Goal: Task Accomplishment & Management: Use online tool/utility

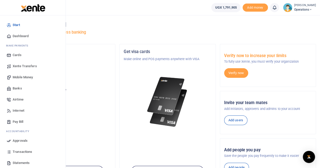
click at [21, 77] on span "Mobile Money" at bounding box center [23, 77] width 20 height 5
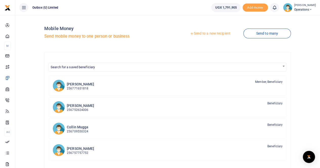
click at [207, 35] on link "Send to a new recipient" at bounding box center [210, 33] width 66 height 9
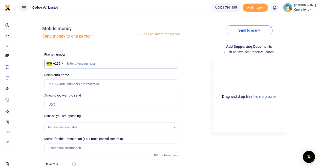
click at [77, 64] on input "text" at bounding box center [111, 64] width 134 height 10
paste input "78764894"
type input "78764894"
click at [68, 103] on input "Amount you want to send" at bounding box center [111, 105] width 134 height 10
type input "49,000"
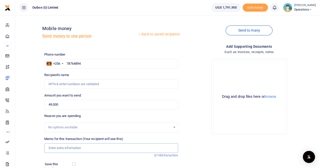
click at [62, 146] on input "Memo for this transaction (Your recipient will see this)" at bounding box center [111, 149] width 134 height 10
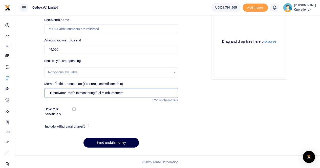
scroll to position [55, 0]
type input "Hi Innovator Portfolio monitoring fuel reimbursement"
click at [101, 142] on button "Send mobilemoney" at bounding box center [111, 143] width 55 height 10
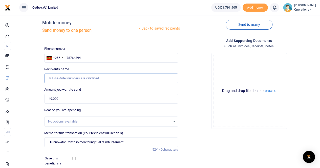
scroll to position [5, 0]
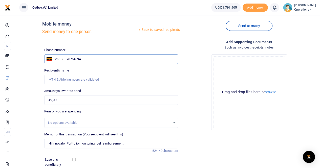
click at [66, 58] on input "78764894" at bounding box center [111, 59] width 134 height 10
type input "78764894"
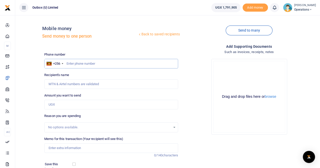
click at [95, 65] on input "text" at bounding box center [111, 64] width 134 height 10
type input "787649834"
type input "[PERSON_NAME]"
type input "787649834"
click at [70, 103] on input "Amount you want to send" at bounding box center [111, 105] width 134 height 10
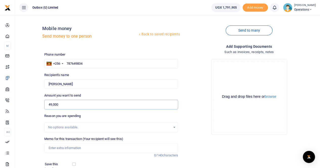
type input "49,000"
click at [62, 146] on input "Memo for this transaction (Your recipient will see this)" at bounding box center [111, 149] width 134 height 10
click at [102, 147] on input "Hi Innovator Portfolio monitoring fuel reimbursement" at bounding box center [111, 149] width 134 height 10
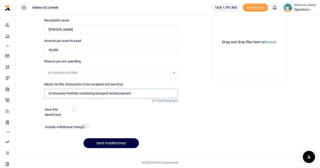
scroll to position [55, 0]
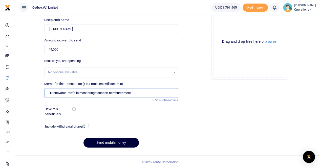
type input "Hi Innovator Portfolio monitoring transport reimbursement"
click at [110, 142] on button "Send mobilemoney" at bounding box center [111, 143] width 55 height 10
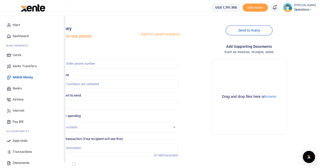
click at [16, 36] on span "Dashboard" at bounding box center [21, 36] width 16 height 5
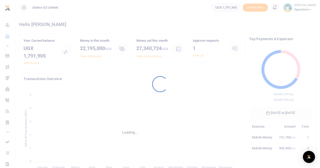
scroll to position [4, 4]
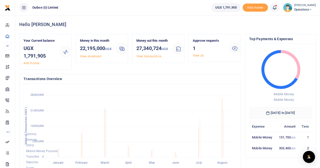
click at [197, 55] on link "View all" at bounding box center [198, 56] width 11 height 4
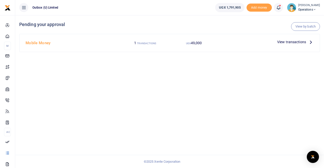
click at [285, 43] on span "View transactions" at bounding box center [291, 42] width 29 height 6
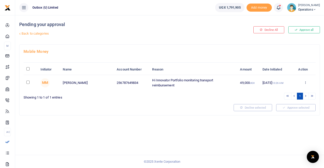
click at [28, 84] on input "checkbox" at bounding box center [27, 82] width 3 height 3
checkbox input "true"
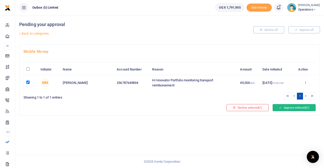
click at [292, 111] on button "Approve selected (1)" at bounding box center [294, 107] width 43 height 7
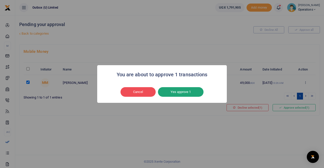
click at [174, 93] on button "Yes approve 1" at bounding box center [181, 92] width 46 height 10
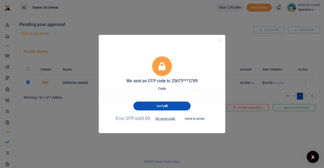
click at [196, 118] on button "Send to email" at bounding box center [195, 119] width 28 height 9
click at [117, 96] on input "text" at bounding box center [118, 95] width 30 height 9
type input "5"
type input "4"
type input "3"
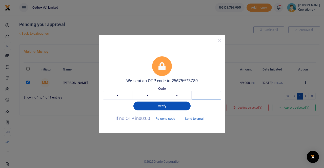
type input "3"
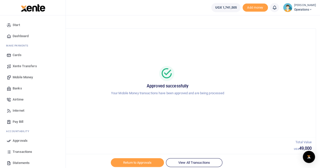
click at [20, 36] on span "Dashboard" at bounding box center [21, 36] width 16 height 5
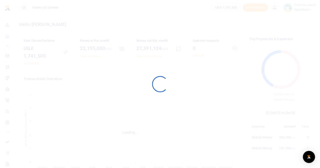
scroll to position [67, 59]
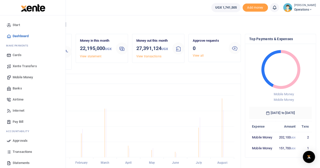
click at [23, 76] on span "Mobile Money" at bounding box center [23, 77] width 20 height 5
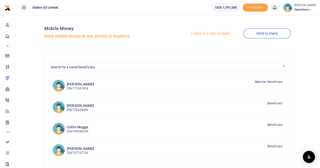
click at [213, 33] on link "Send to a new recipient" at bounding box center [210, 33] width 66 height 9
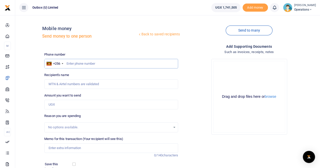
click at [73, 63] on input "text" at bounding box center [111, 64] width 134 height 10
paste input "706482890"
type input "706482890"
type input "Racheal Nassuuna"
click at [54, 105] on input "Amount you want to send" at bounding box center [111, 105] width 134 height 10
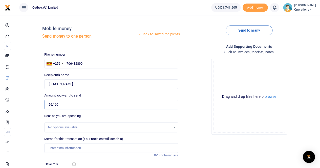
type input "26,160"
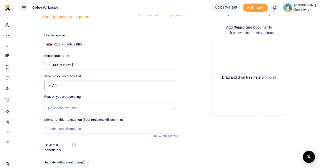
scroll to position [25, 0]
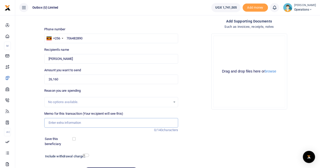
click at [56, 124] on input "Memo for this transaction (Your recipient will see this)" at bounding box center [111, 123] width 134 height 10
paste input "Trip from Outbox and back to shoot role model and case study stories"
click at [49, 123] on input "Trip from Outbox and back to shoot role model and case study stories" at bounding box center [111, 123] width 134 height 10
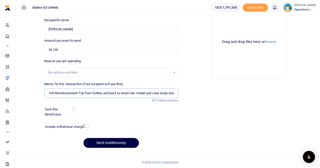
scroll to position [55, 0]
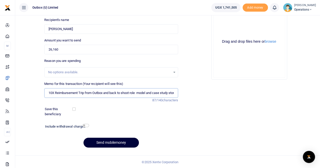
type input "10X Reimbursement Trip from Outbox and back to shoot role model and case study …"
click at [101, 142] on button "Send mobilemoney" at bounding box center [111, 143] width 55 height 10
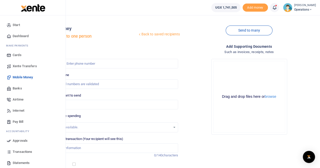
click at [20, 36] on span "Dashboard" at bounding box center [21, 36] width 16 height 5
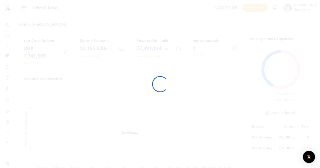
scroll to position [67, 59]
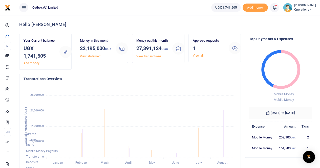
click at [200, 56] on link "View all" at bounding box center [198, 56] width 11 height 4
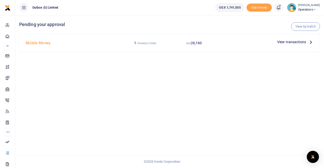
click at [289, 42] on span "View transactions" at bounding box center [291, 42] width 29 height 6
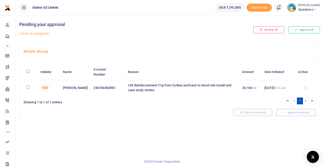
click at [28, 87] on input "checkbox" at bounding box center [27, 87] width 3 height 3
checkbox input "true"
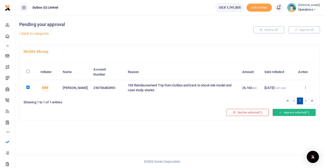
click at [288, 112] on button "Approve selected (1)" at bounding box center [294, 112] width 43 height 7
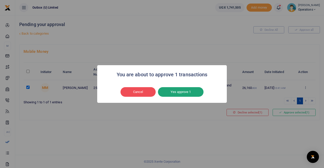
click at [185, 91] on button "Yes approve 1" at bounding box center [181, 92] width 46 height 10
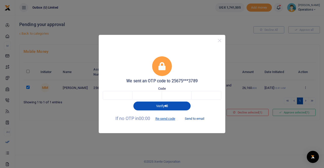
click at [195, 119] on button "Send to email" at bounding box center [195, 119] width 28 height 9
click at [117, 94] on input "text" at bounding box center [118, 95] width 30 height 9
type input "3"
type input "6"
type input "3"
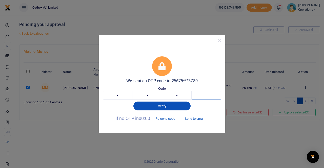
type input "6"
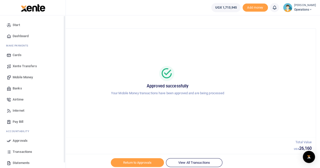
click at [19, 35] on span "Dashboard" at bounding box center [21, 36] width 16 height 5
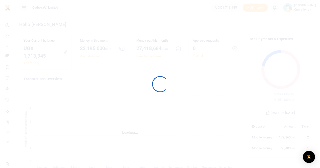
scroll to position [67, 59]
